Goal: Task Accomplishment & Management: Use online tool/utility

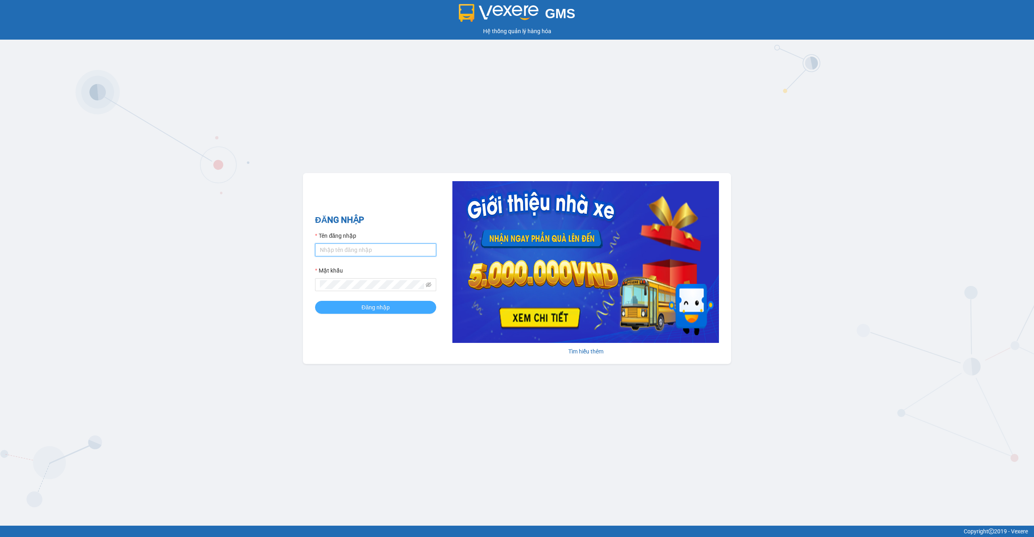
type input "quanly.xtl"
click at [391, 305] on button "Đăng nhập" at bounding box center [375, 307] width 121 height 13
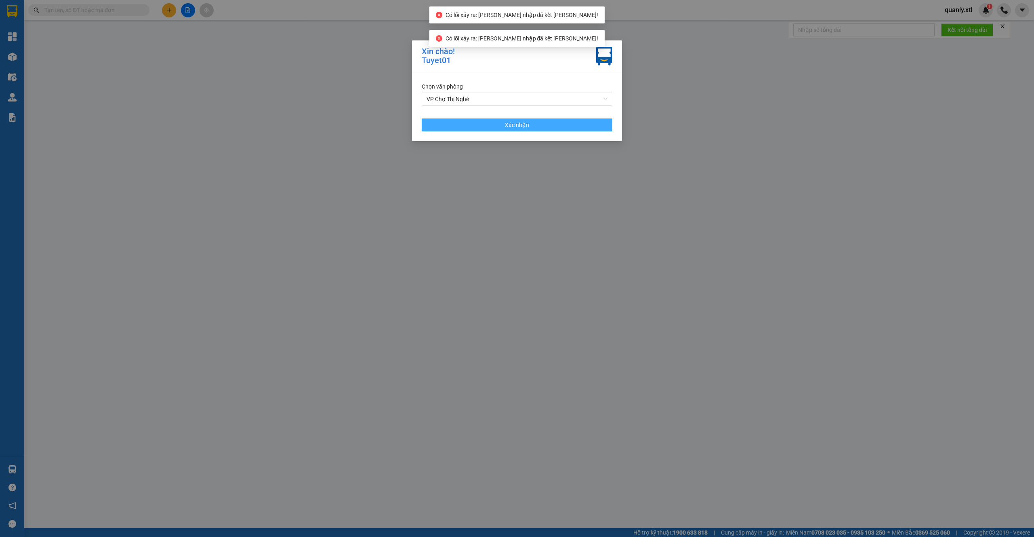
click at [571, 123] on button "Xác nhận" at bounding box center [517, 124] width 191 height 13
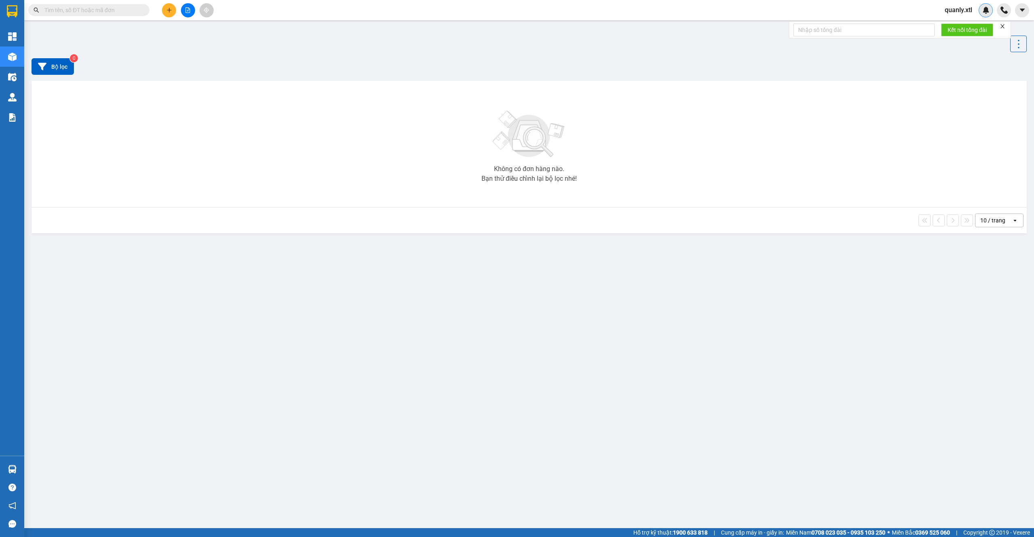
click at [987, 13] on img at bounding box center [986, 9] width 7 height 7
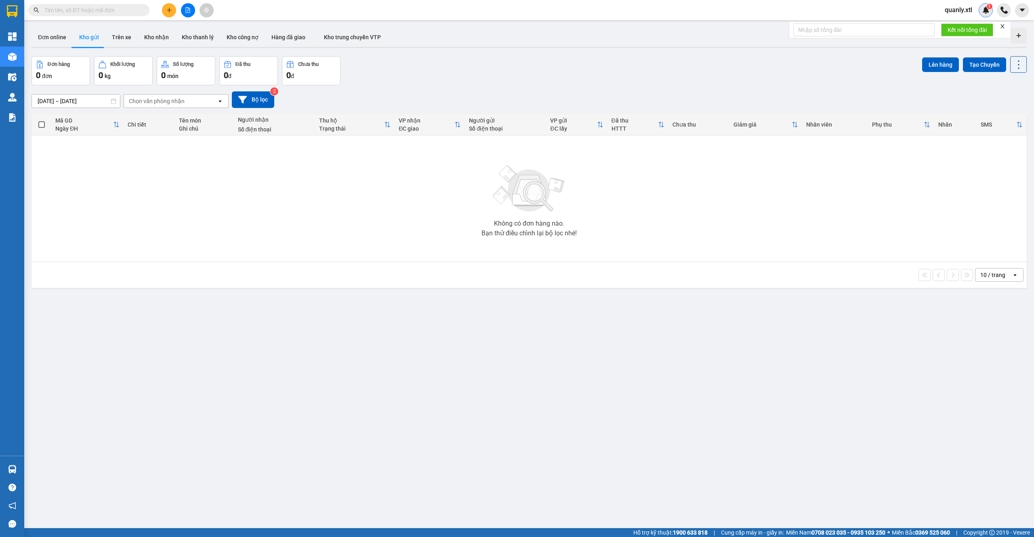
click at [986, 10] on img at bounding box center [986, 9] width 7 height 7
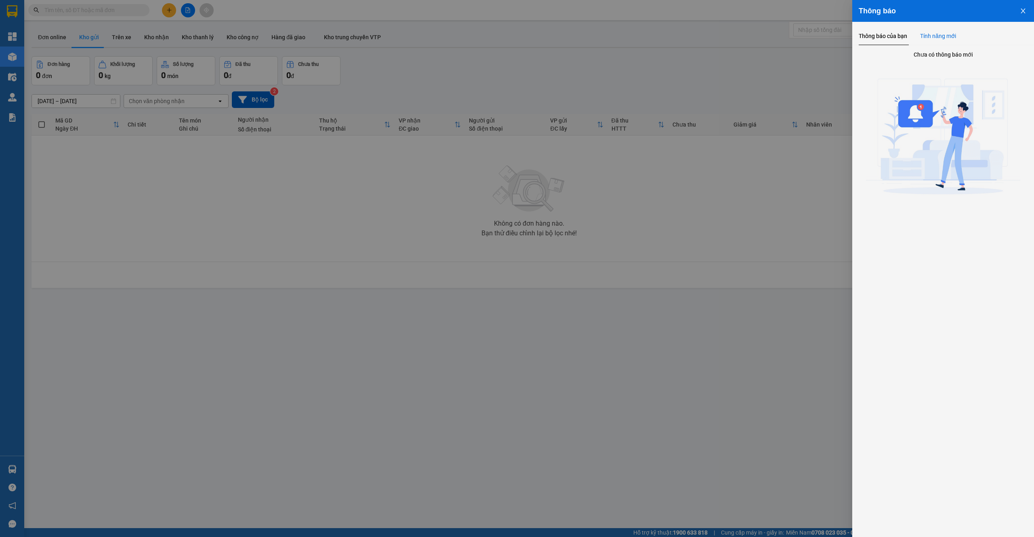
click at [948, 38] on div "Tính năng mới" at bounding box center [938, 36] width 36 height 9
click at [883, 37] on div "Thông báo của bạn" at bounding box center [883, 36] width 48 height 9
click at [945, 37] on div "Tính năng mới" at bounding box center [938, 36] width 36 height 9
click at [893, 38] on div "Thông báo của bạn" at bounding box center [883, 36] width 48 height 9
click at [943, 37] on div "Tính năng mới" at bounding box center [938, 36] width 36 height 9
